Goal: Use online tool/utility: Use online tool/utility

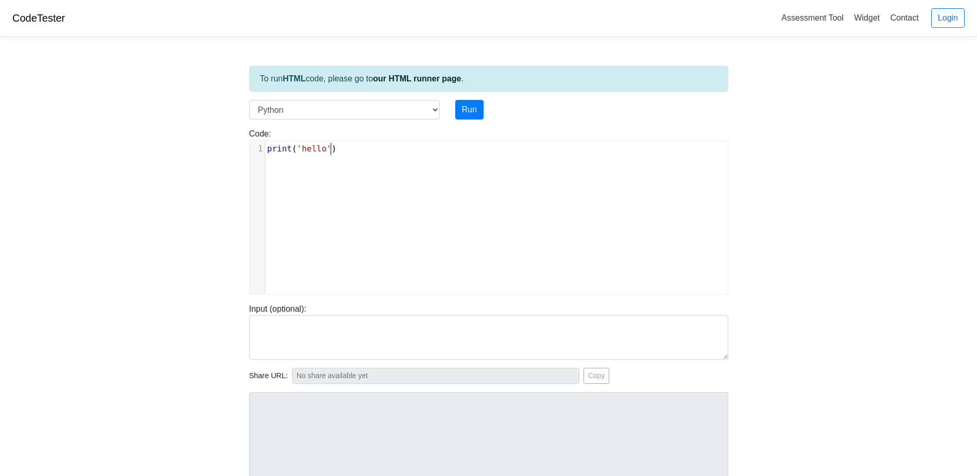
click at [350, 157] on div "xxxxxxxxxx 1 print ( 'hello' )" at bounding box center [500, 149] width 470 height 16
drag, startPoint x: 335, startPoint y: 149, endPoint x: 253, endPoint y: 147, distance: 82.5
click at [265, 147] on div "1 print ( 'hello' )" at bounding box center [500, 149] width 470 height 12
type textarea "​print('hello')"
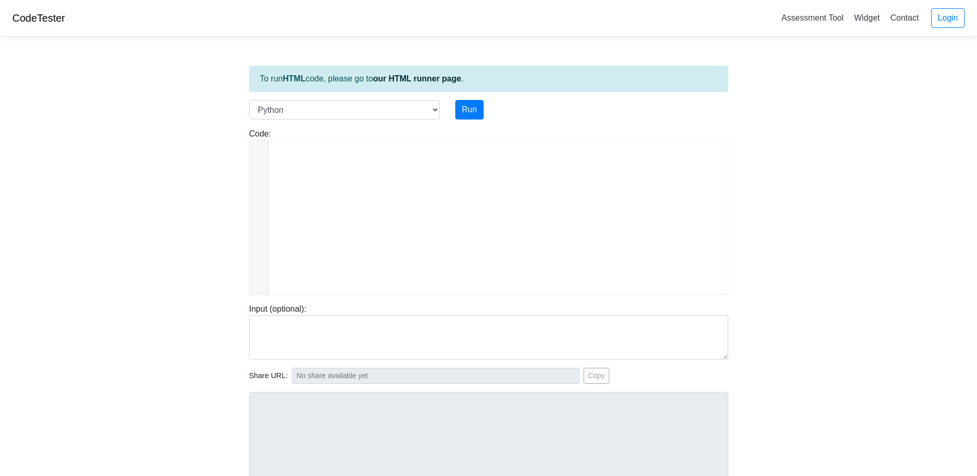
scroll to position [8470, 0]
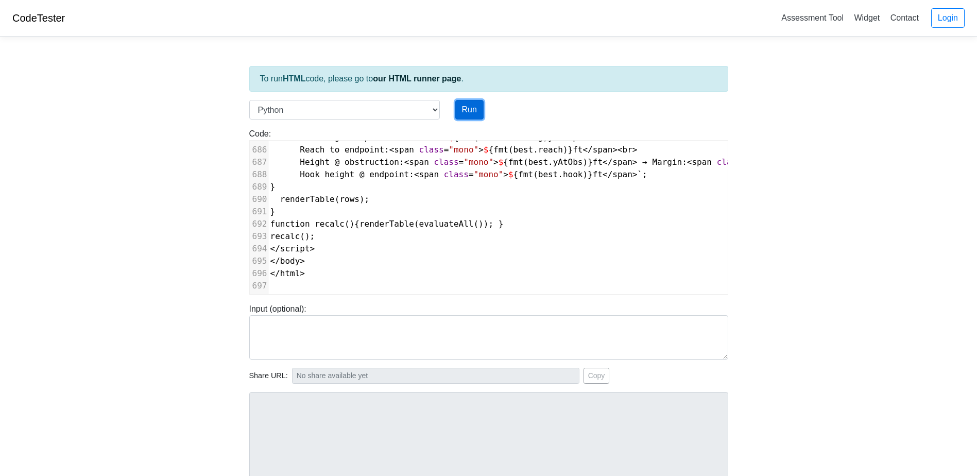
click at [469, 117] on button "Run" at bounding box center [469, 110] width 28 height 20
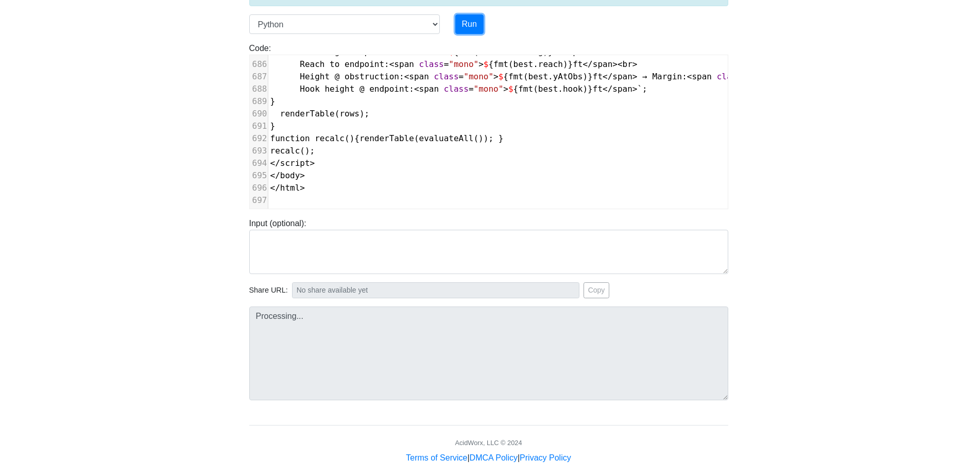
scroll to position [98, 0]
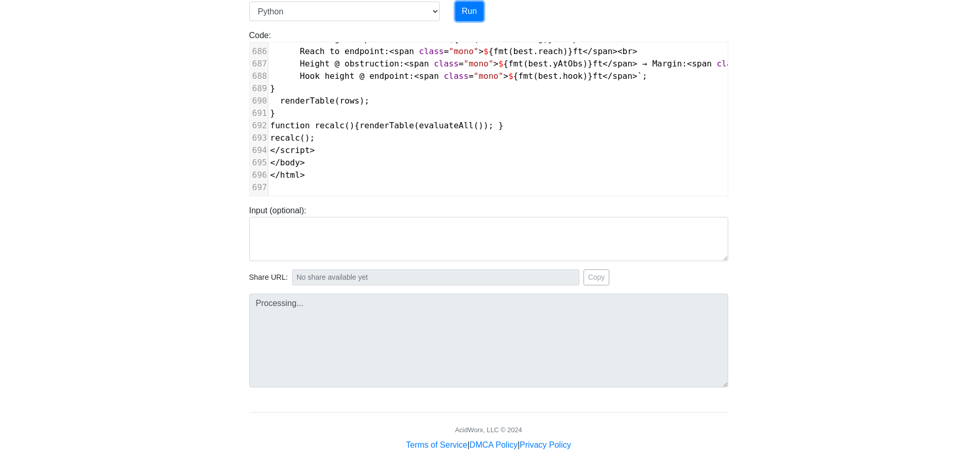
type input "[URL][DOMAIN_NAME]"
type textarea "Submission status: Runtime Error (NZEC) Stderr: File "script.py", line 1 <!doct…"
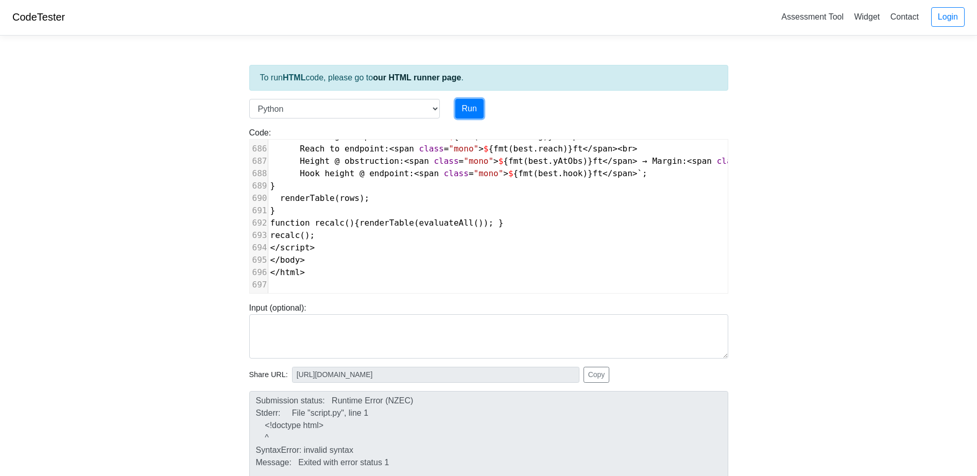
scroll to position [0, 0]
click at [366, 112] on select "C C++ Go Java Javascript Python Ruby" at bounding box center [344, 110] width 191 height 20
select select "java"
click at [249, 100] on select "C C++ Go Java Javascript Python Ruby" at bounding box center [344, 110] width 191 height 20
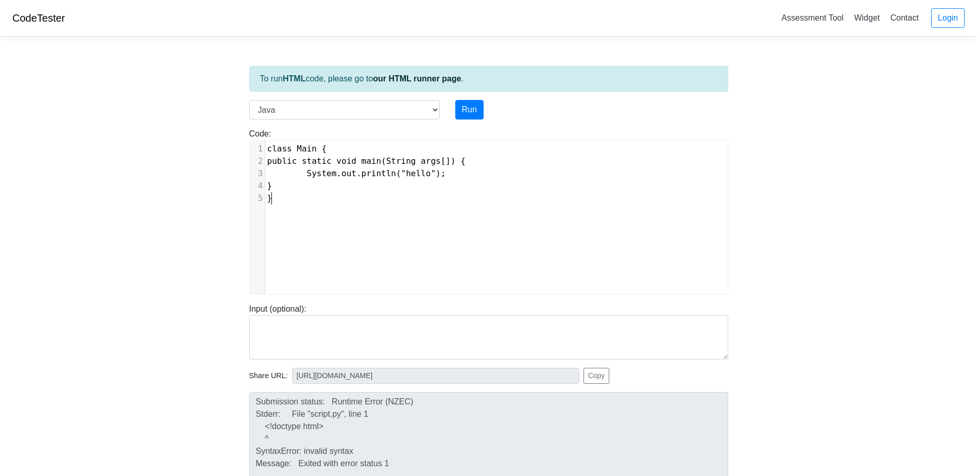
scroll to position [4, 0]
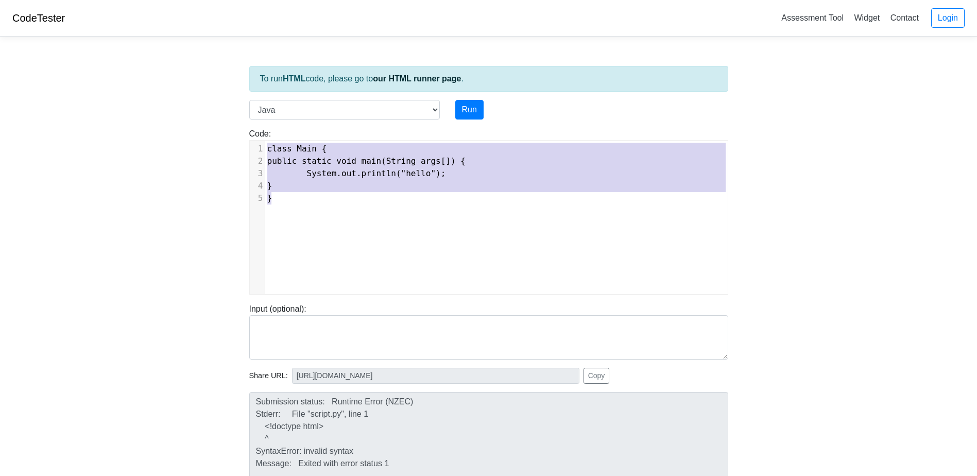
drag, startPoint x: 348, startPoint y: 222, endPoint x: 255, endPoint y: 139, distance: 124.1
click at [255, 140] on div "Code: class Main { public static void main(String args[]) { System.out.println(…" at bounding box center [489, 211] width 495 height 167
type textarea "​class Main { public static void main(String args[]) { System.out.println("hell…"
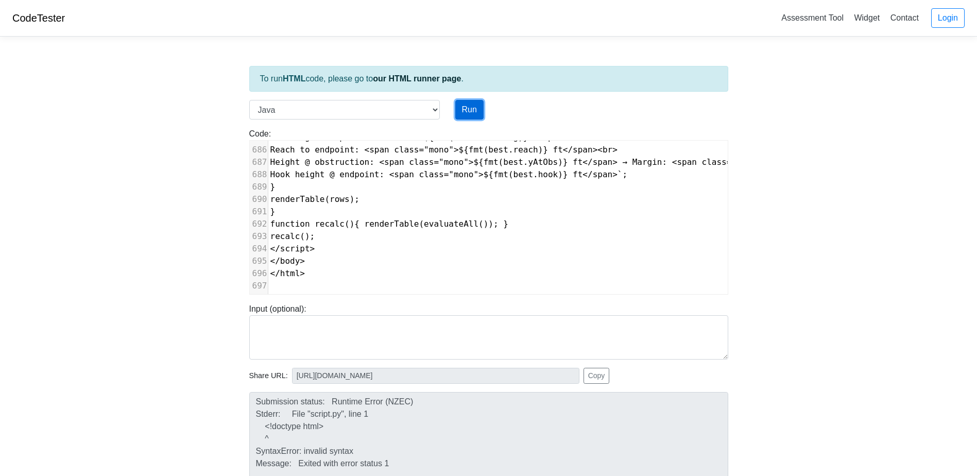
click at [468, 110] on button "Run" at bounding box center [469, 110] width 28 height 20
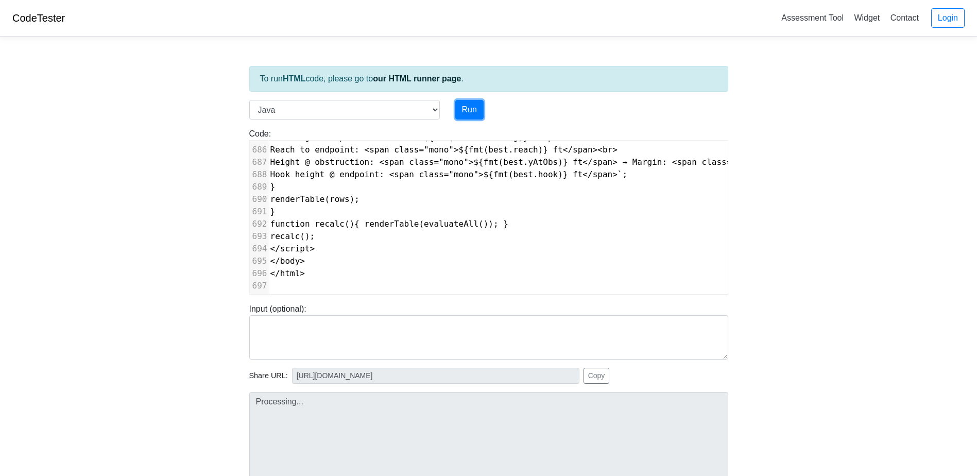
type input "[URL][DOMAIN_NAME]"
type textarea "Loremipsum dolors: Ametconsect Adipi Elitsed Doeius: Temp.inci:4: utlab: etdol,…"
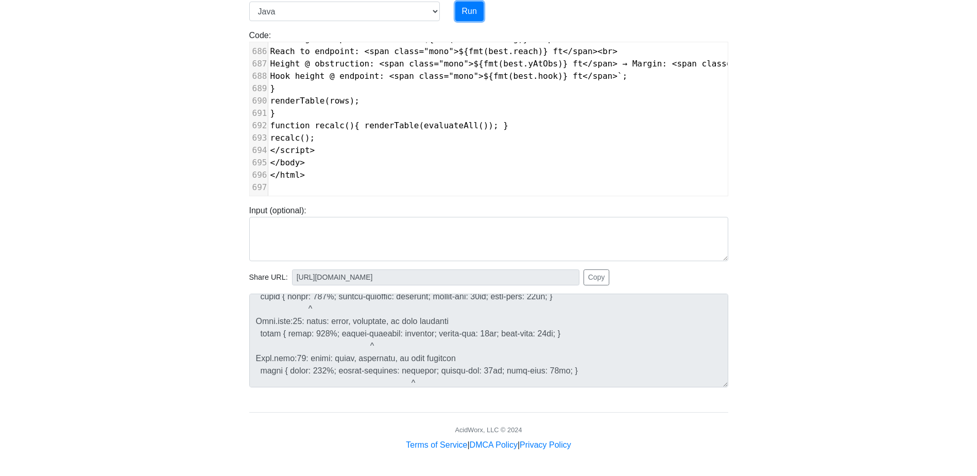
scroll to position [1649, 0]
